Goal: Task Accomplishment & Management: Manage account settings

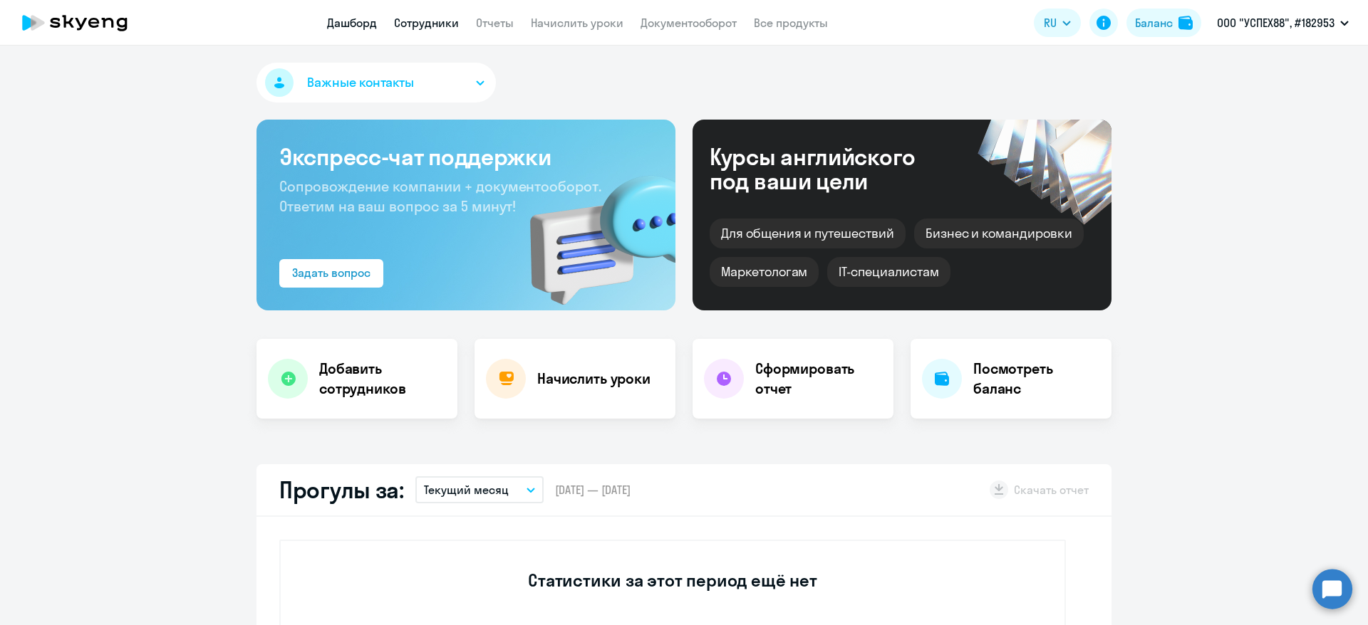
select select "30"
click at [447, 21] on link "Сотрудники" at bounding box center [426, 23] width 65 height 14
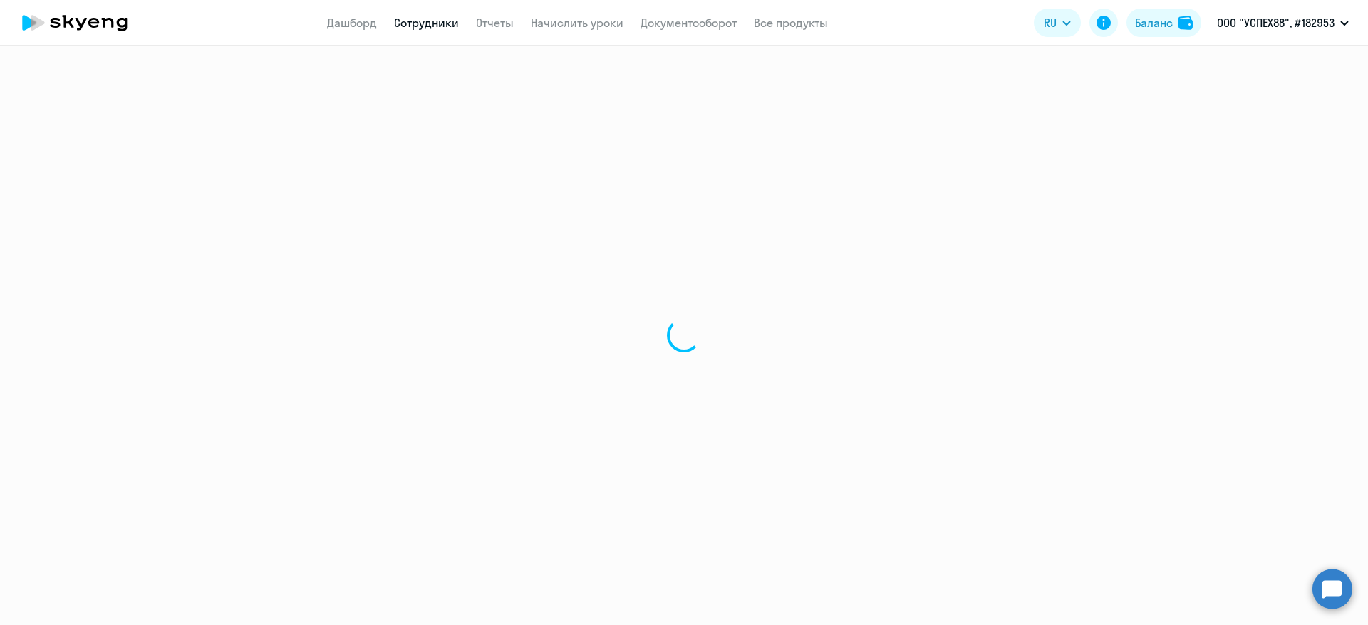
select select "30"
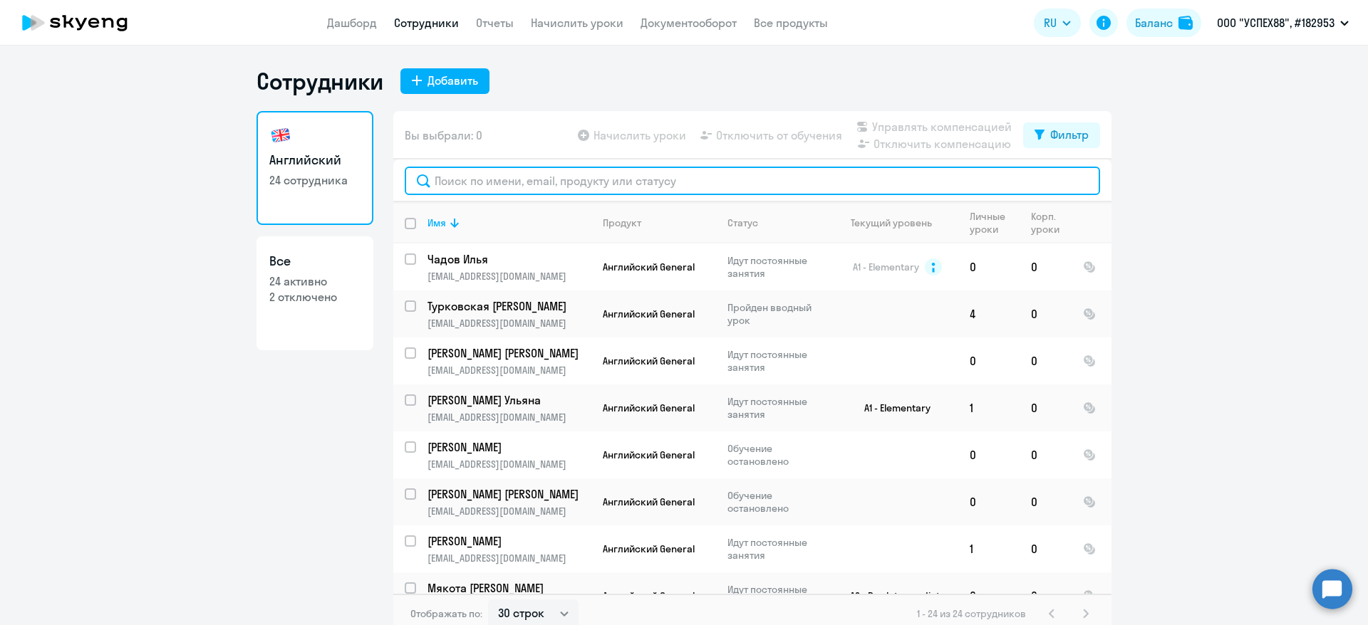
click at [519, 185] on input "text" at bounding box center [752, 181] width 695 height 28
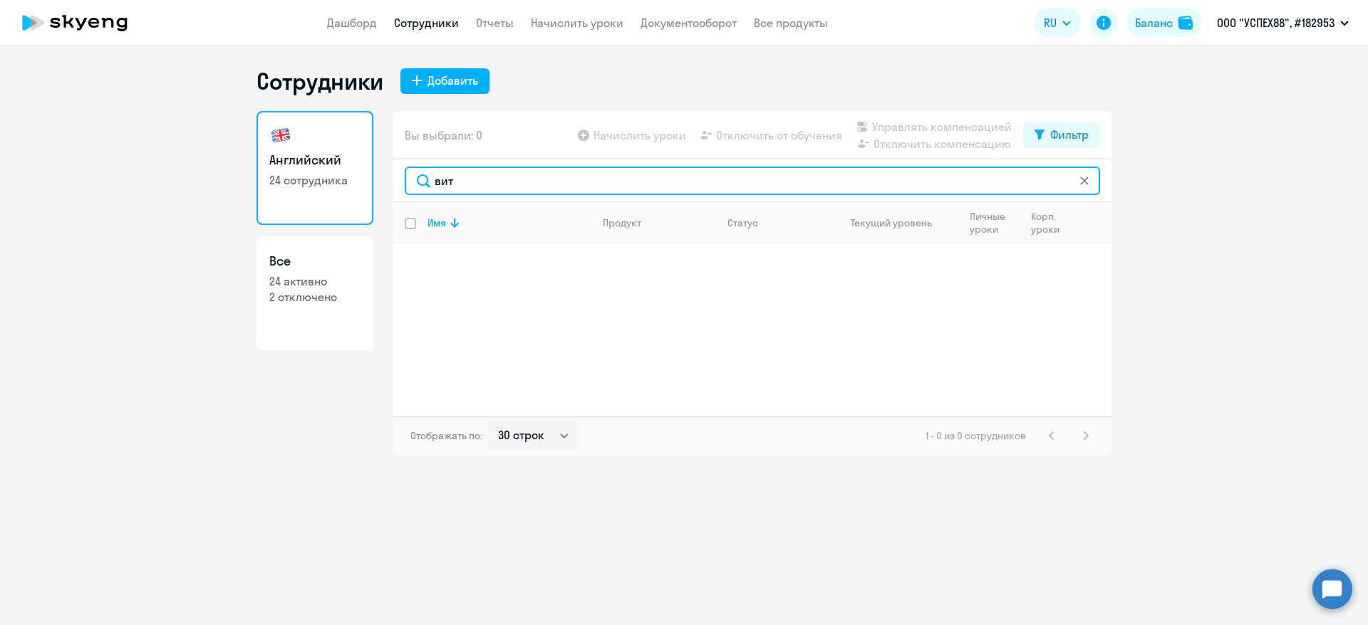
type input "вит"
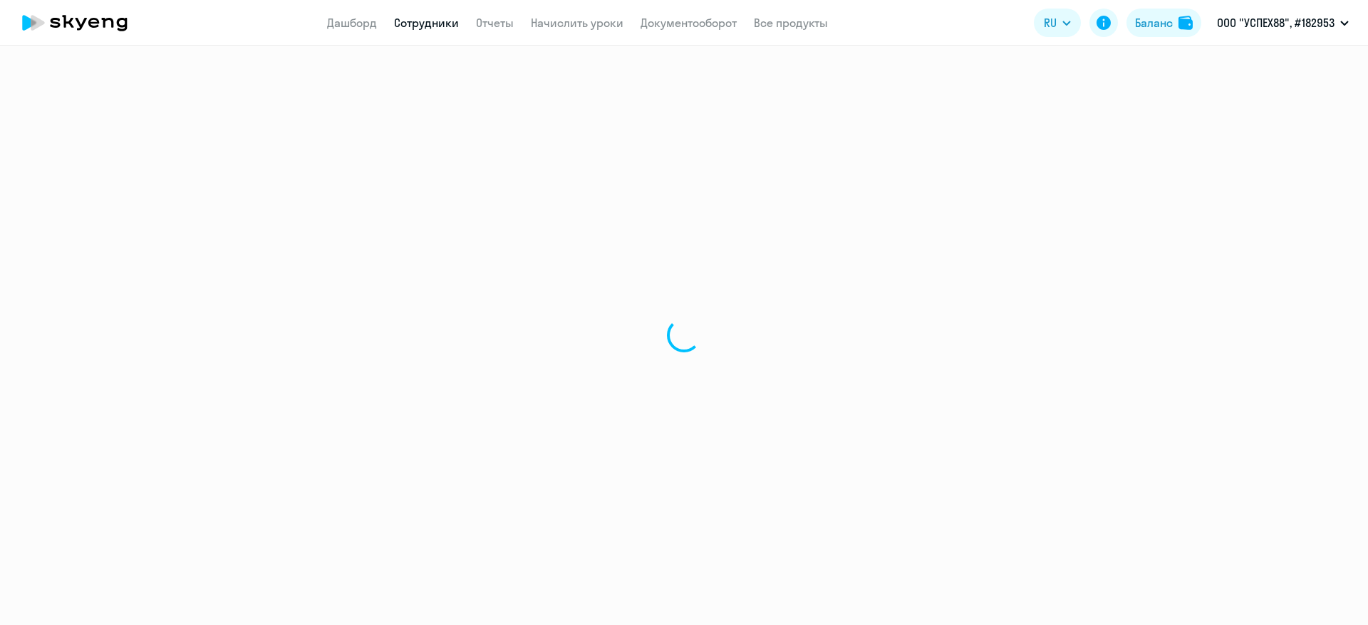
select select "30"
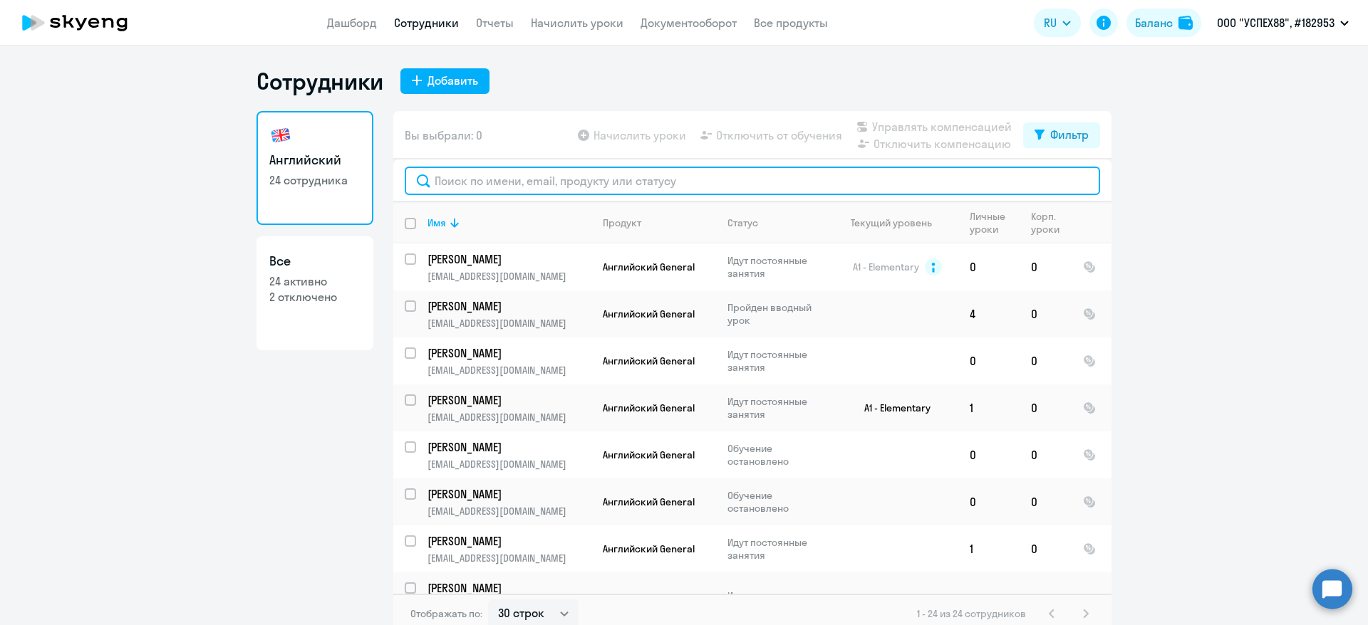
click at [526, 179] on input "text" at bounding box center [752, 181] width 695 height 28
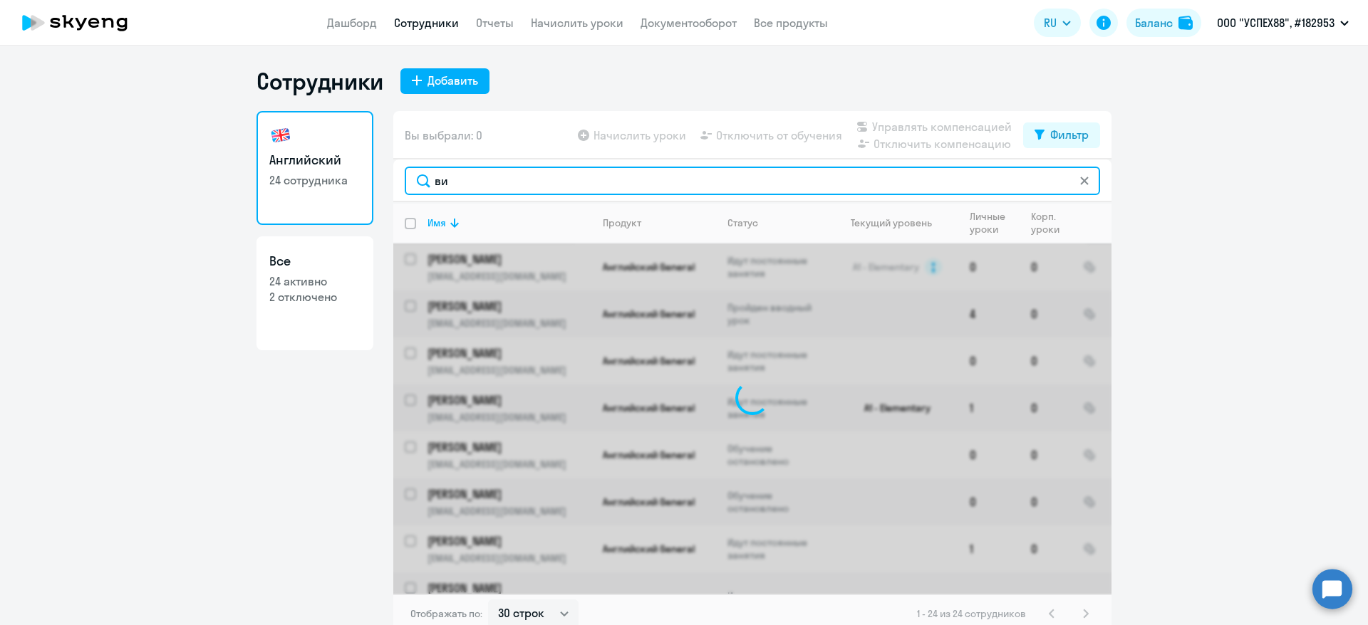
type input "вит"
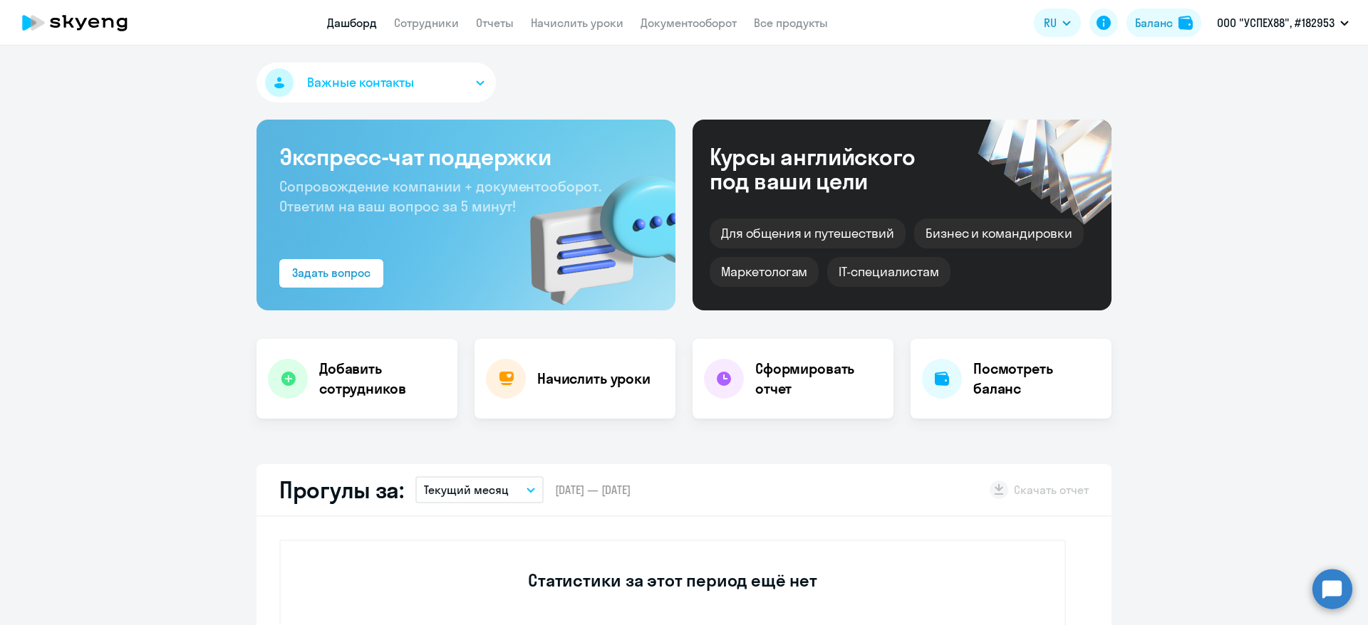
select select "30"
click at [431, 29] on link "Сотрудники" at bounding box center [426, 23] width 65 height 14
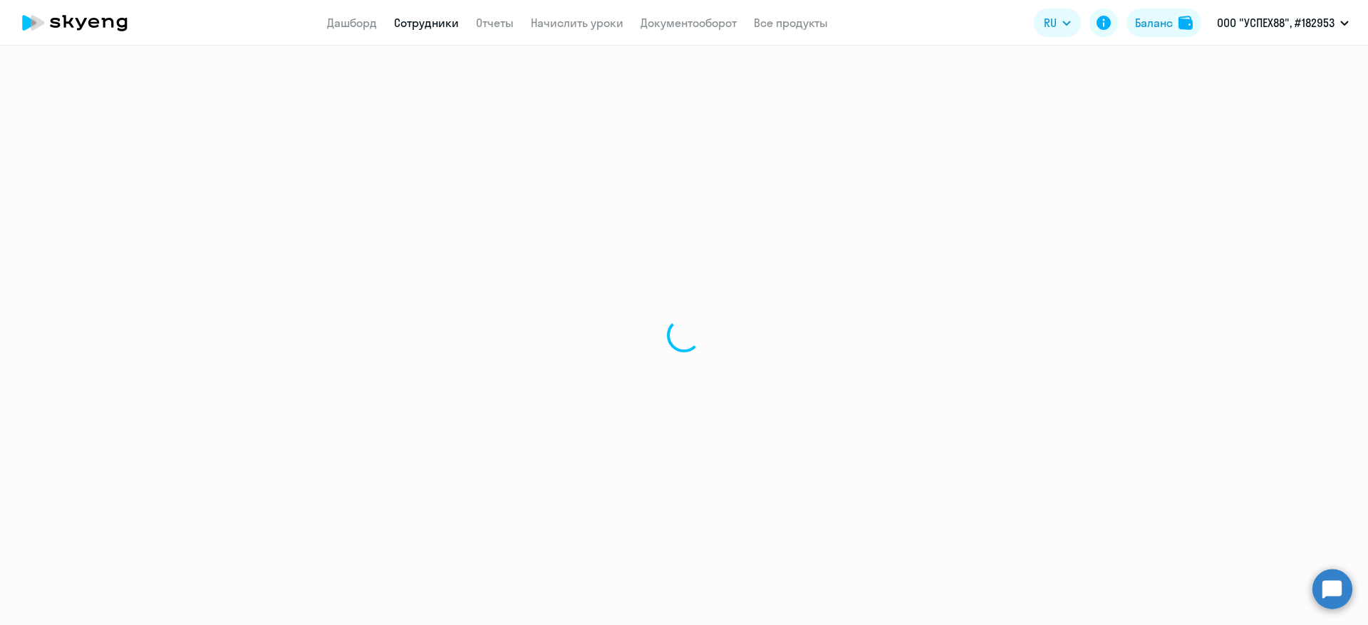
select select "30"
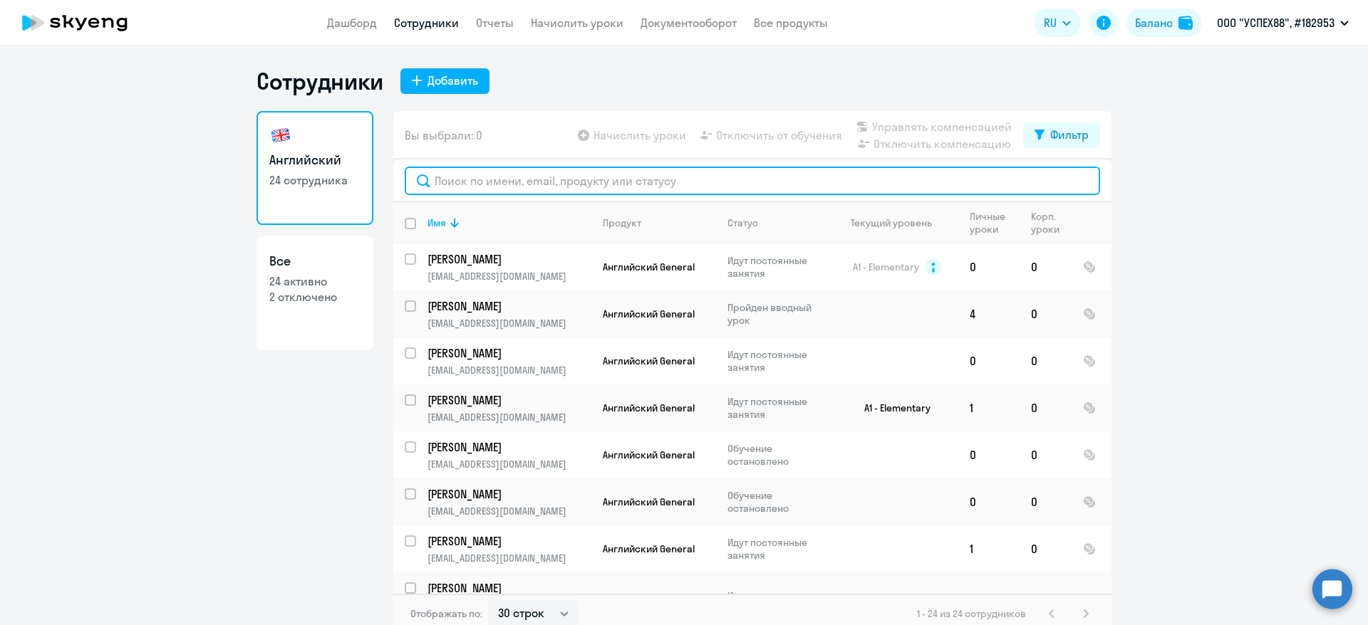
click at [543, 174] on input "text" at bounding box center [752, 181] width 695 height 28
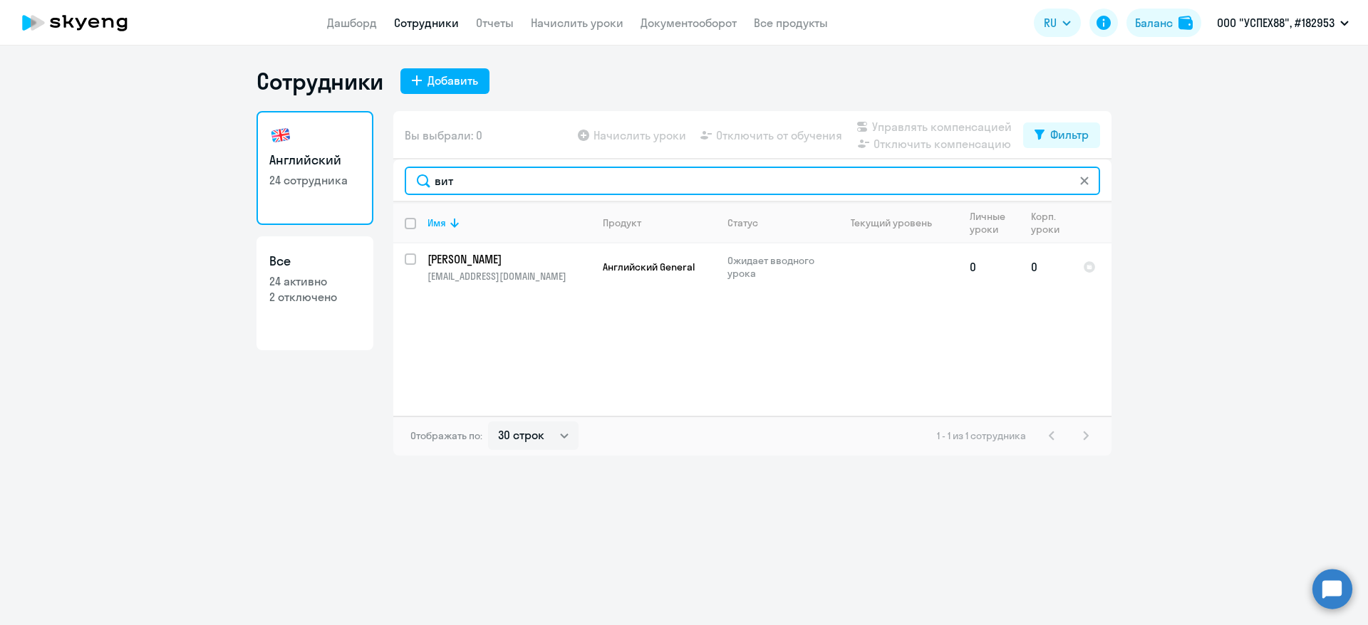
type input "вит"
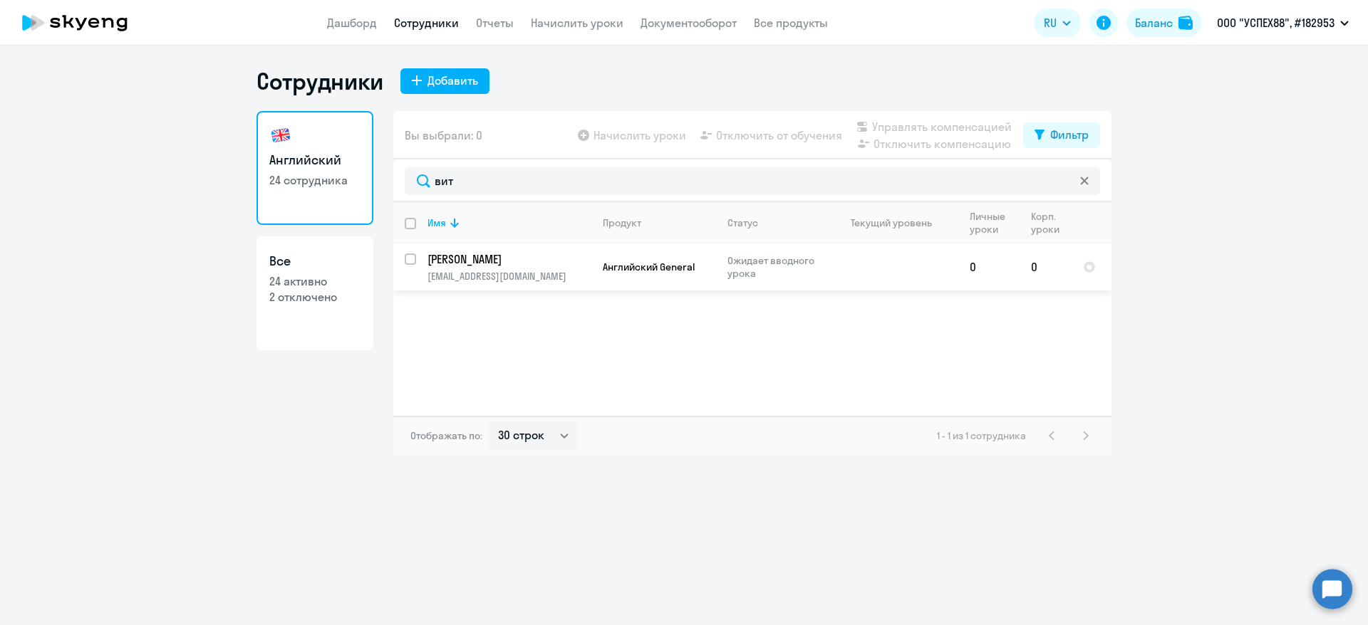
click at [405, 260] on input "select row 42881614" at bounding box center [419, 268] width 28 height 28
checkbox input "true"
click at [914, 125] on span "Управлять компенсацией" at bounding box center [942, 126] width 140 height 17
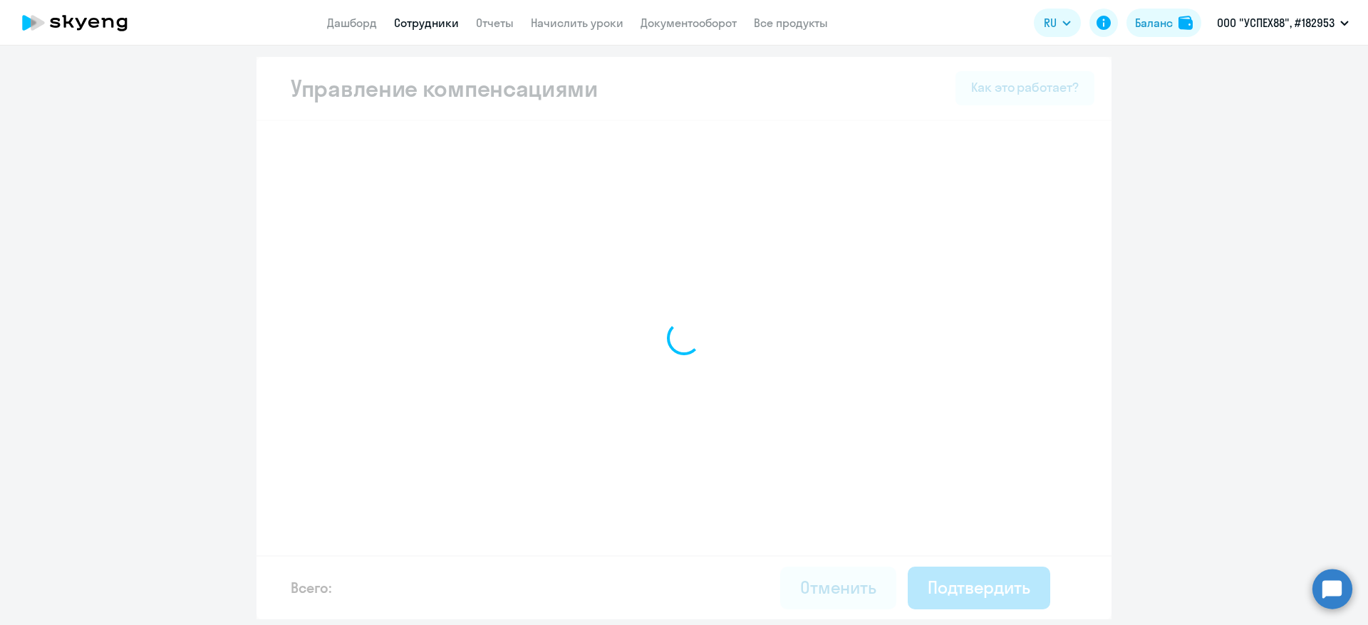
select select "MONTHLY"
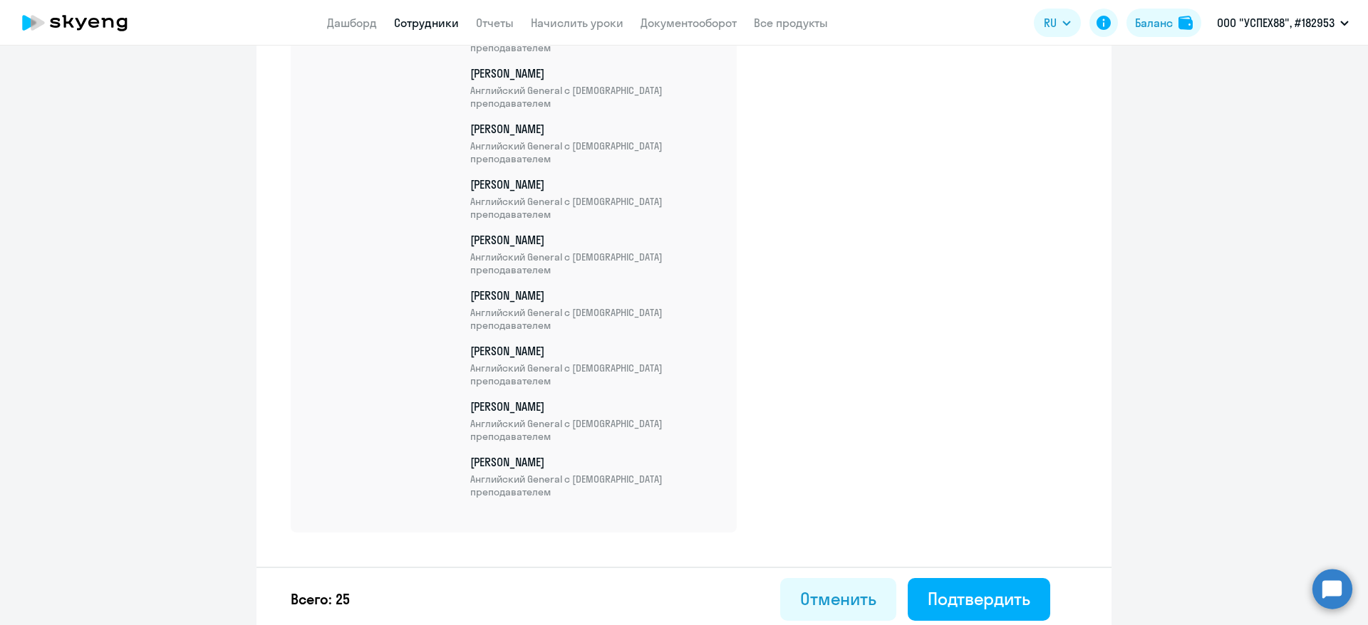
scroll to position [1411, 0]
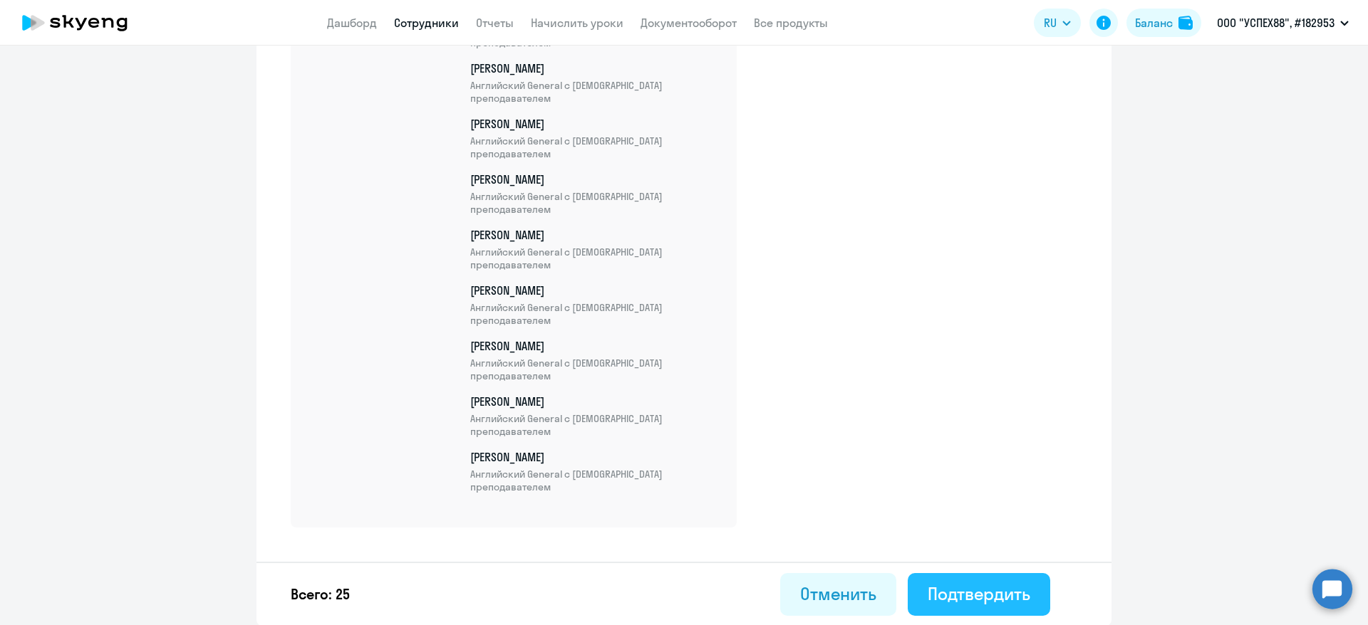
click at [982, 588] on div "Подтвердить" at bounding box center [978, 594] width 103 height 23
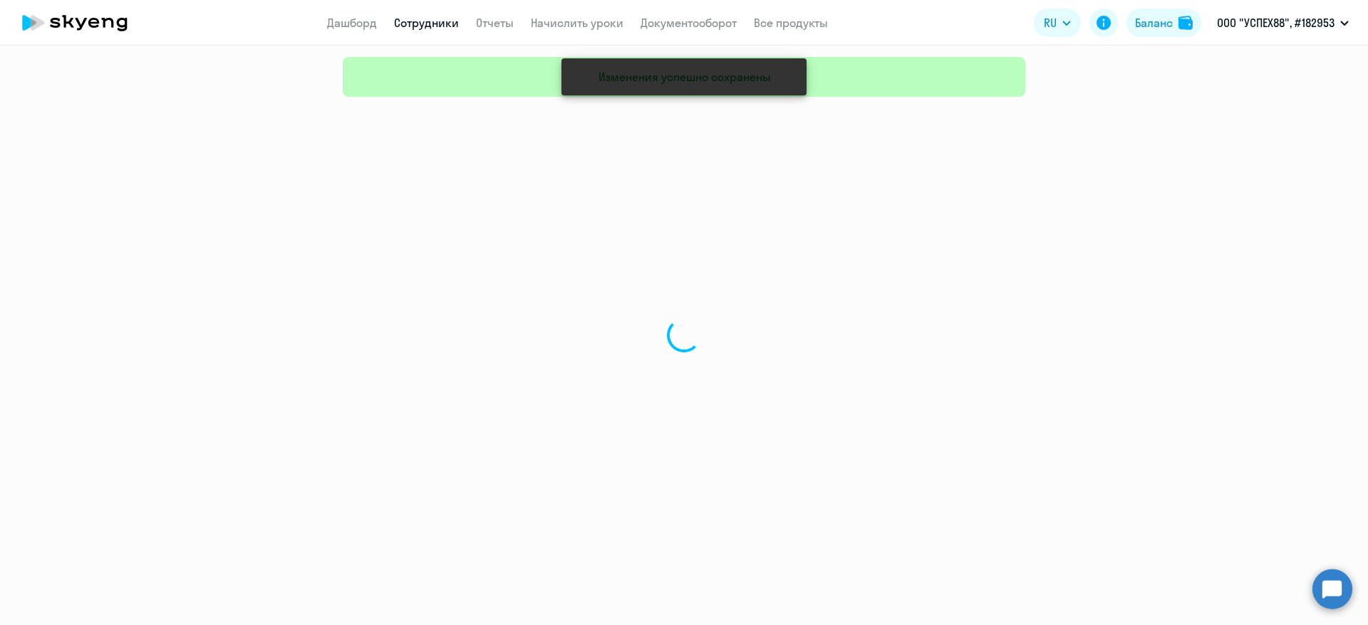
select select "30"
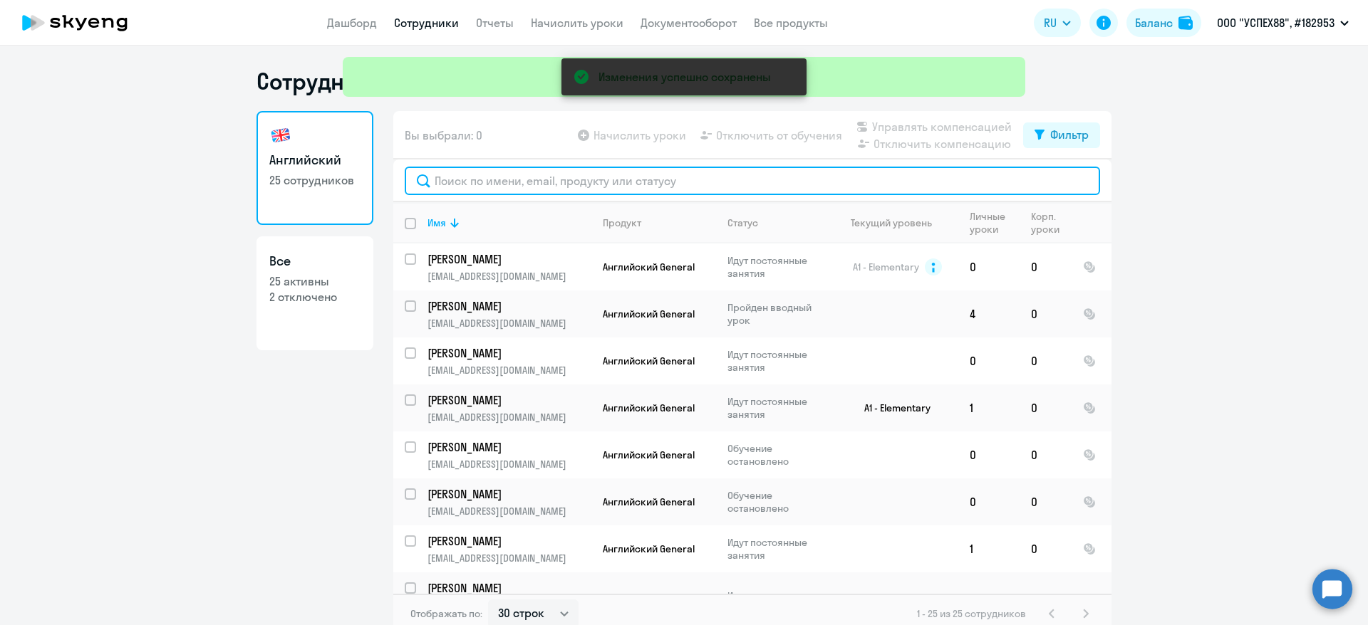
click at [483, 178] on input "text" at bounding box center [752, 181] width 695 height 28
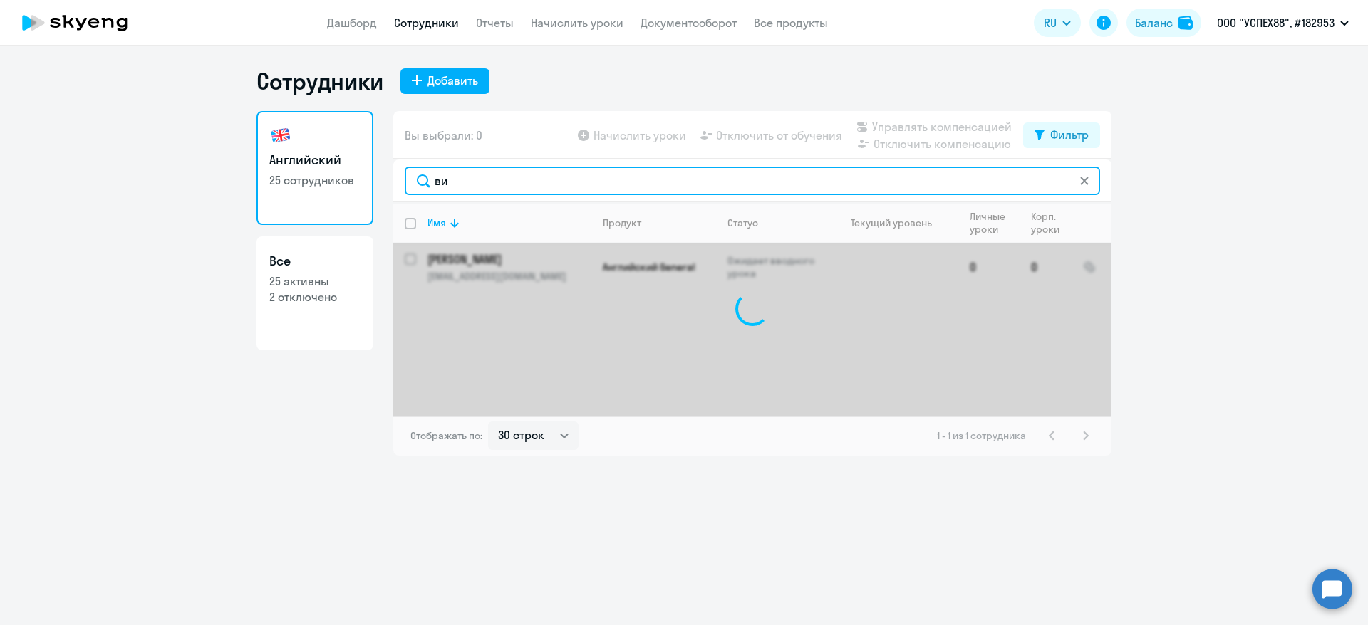
type input "в"
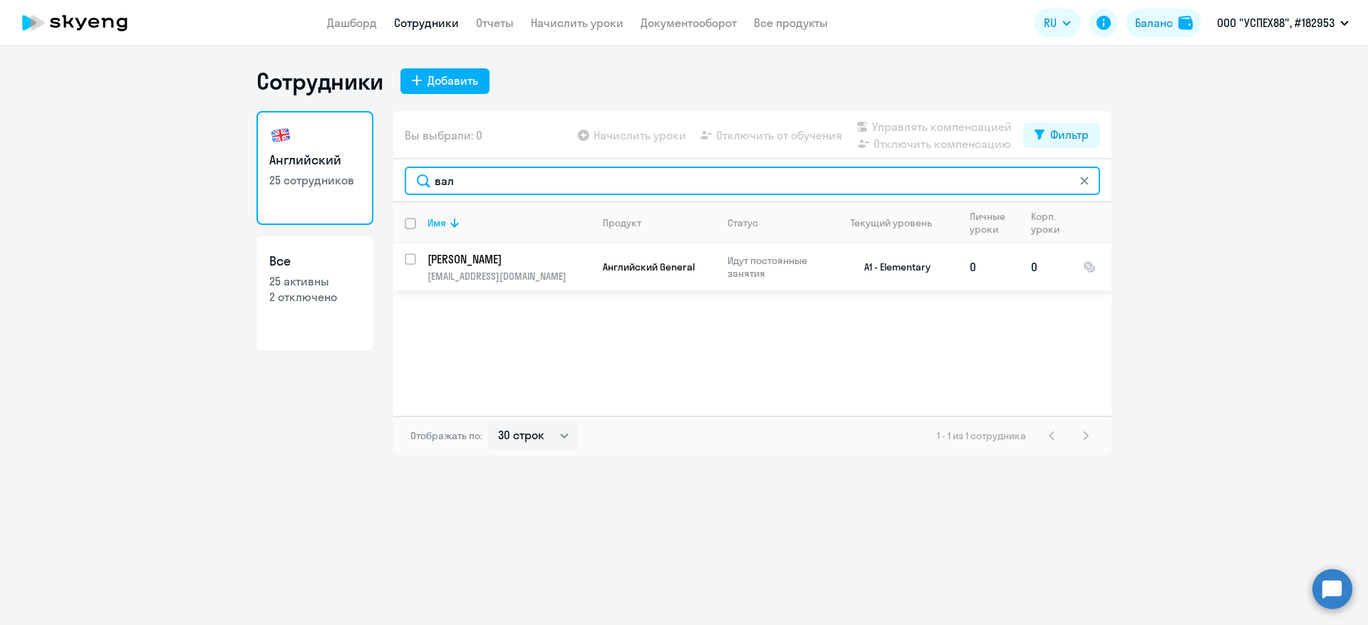
type input "вал"
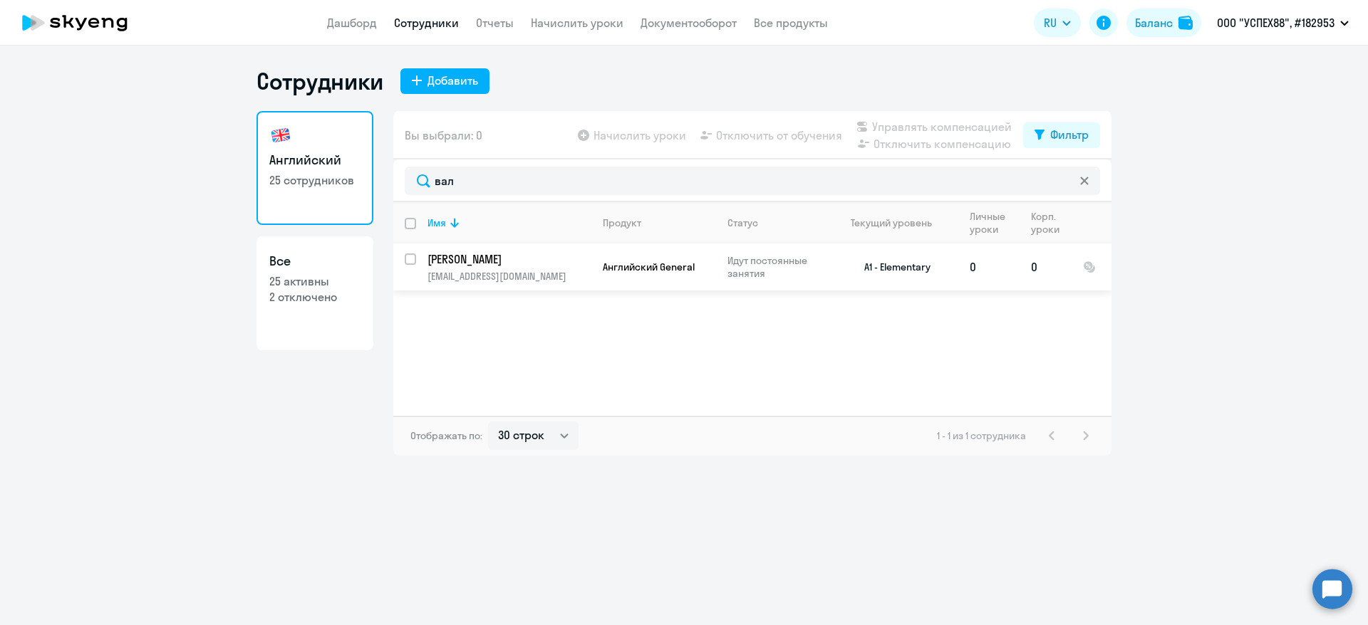
click at [414, 261] on input "select row 705505" at bounding box center [419, 268] width 28 height 28
checkbox input "true"
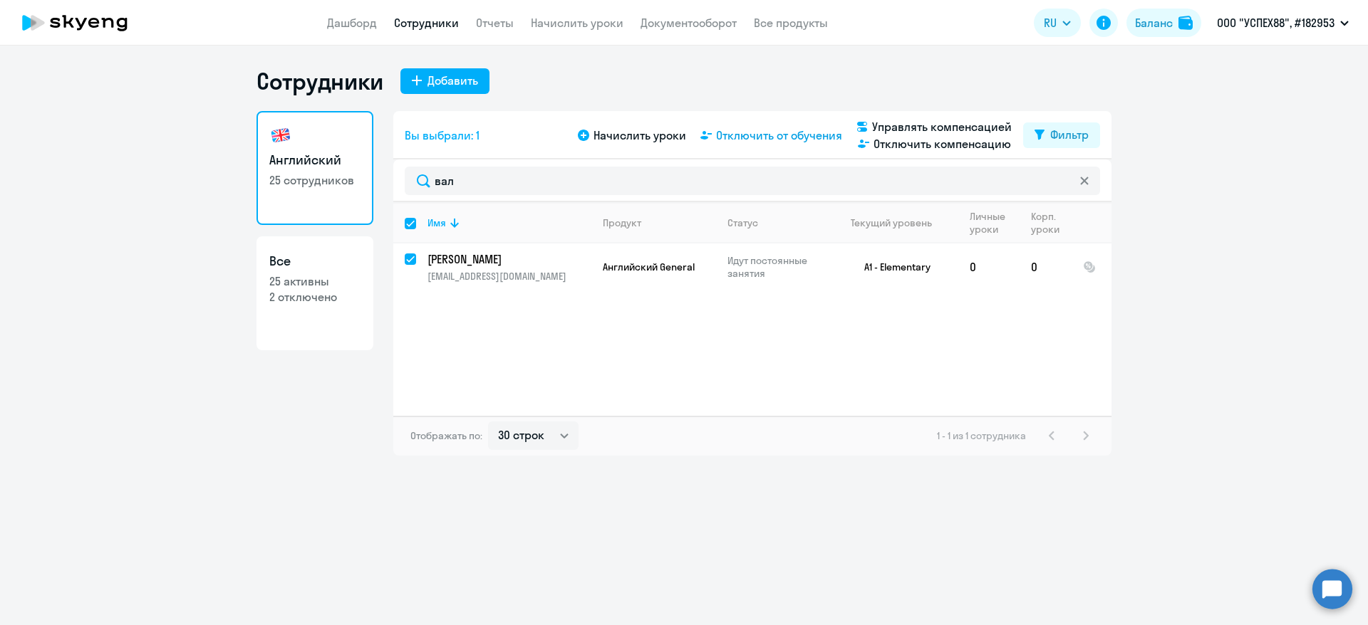
click at [818, 136] on span "Отключить от обучения" at bounding box center [779, 135] width 126 height 17
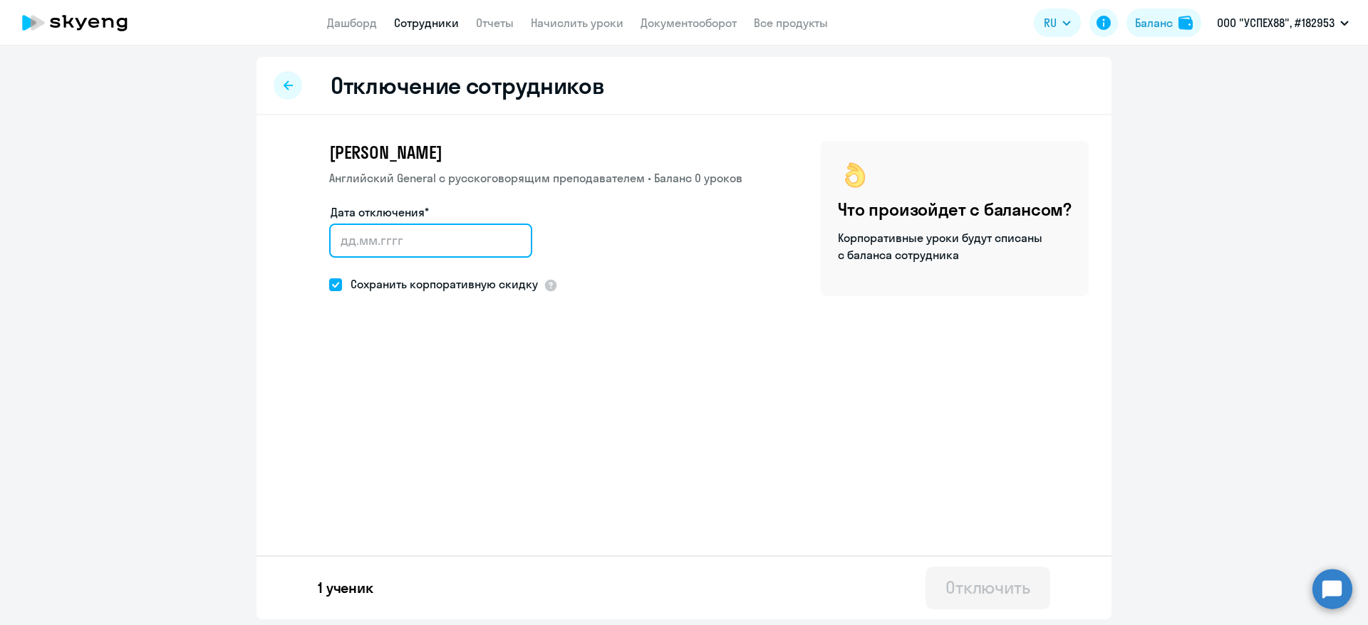
click at [383, 240] on input "Дата отключения*" at bounding box center [430, 241] width 203 height 34
click at [362, 244] on input "Дата отключения*" at bounding box center [430, 241] width 203 height 34
click at [393, 245] on input "Дата отключения*" at bounding box center [430, 241] width 203 height 34
